Goal: Task Accomplishment & Management: Manage account settings

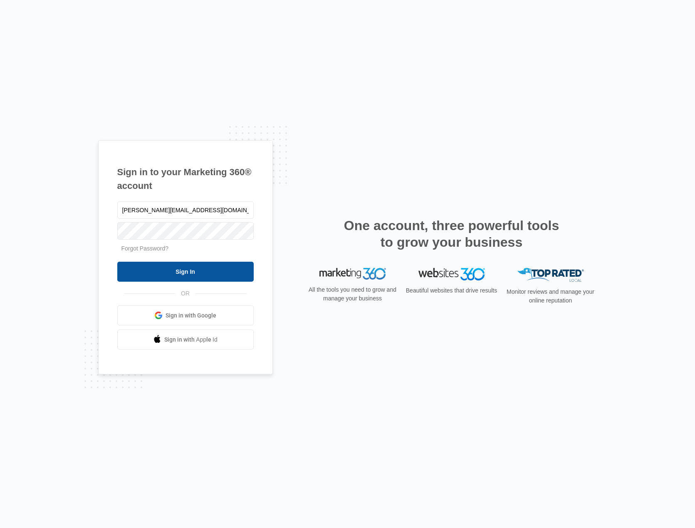
click at [149, 271] on input "Sign In" at bounding box center [185, 272] width 136 height 20
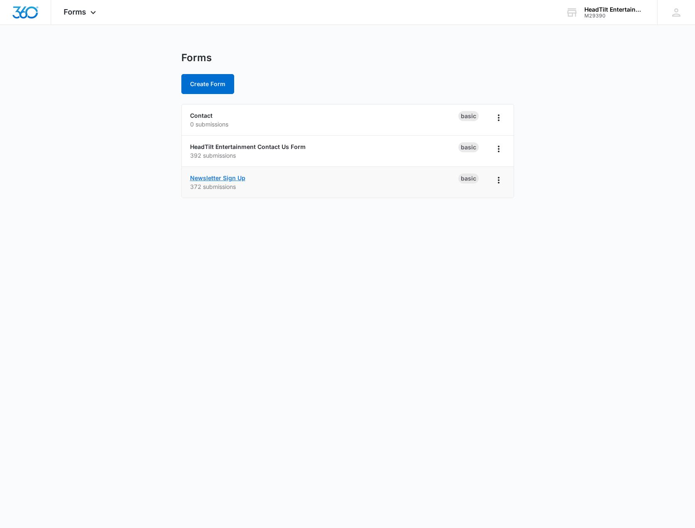
click at [221, 179] on link "Newsletter Sign Up" at bounding box center [217, 177] width 55 height 7
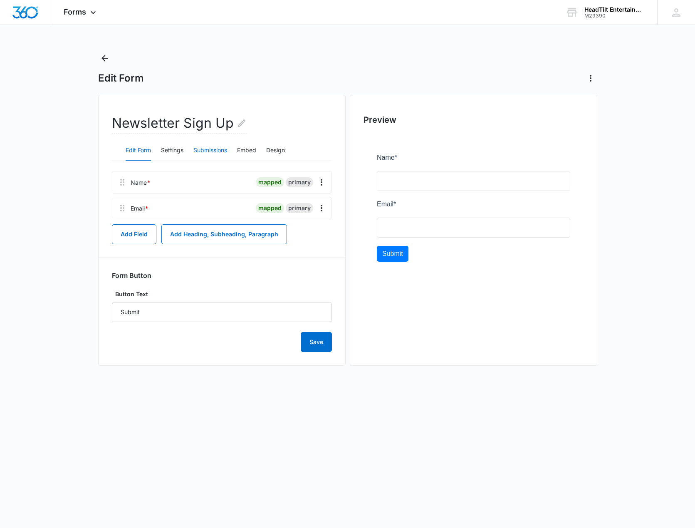
click at [221, 151] on button "Submissions" at bounding box center [210, 151] width 34 height 20
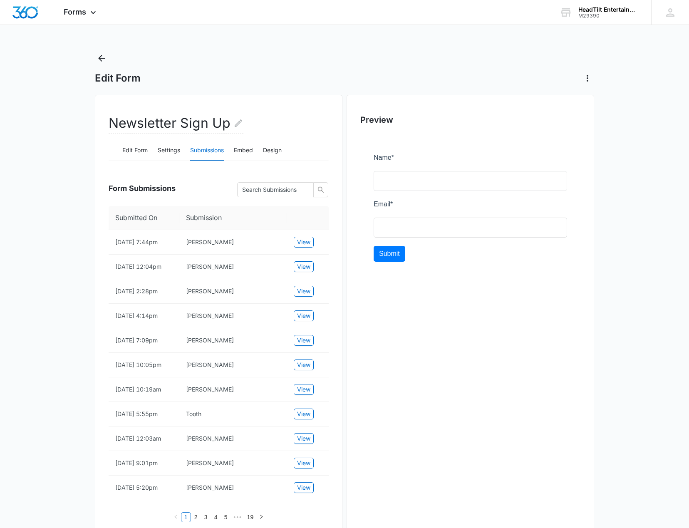
click at [308, 92] on div "Edit Form Newsletter Sign Up Edit Form Settings Submissions Embed Design Form S…" at bounding box center [344, 412] width 499 height 721
